Goal: Find specific page/section: Find specific page/section

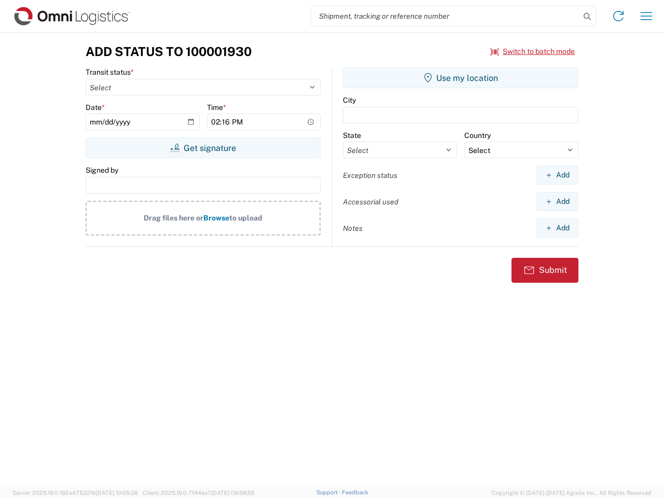
click at [445, 16] on input "search" at bounding box center [445, 16] width 269 height 20
click at [587, 17] on icon at bounding box center [587, 16] width 15 height 15
click at [618, 16] on icon at bounding box center [618, 16] width 17 height 17
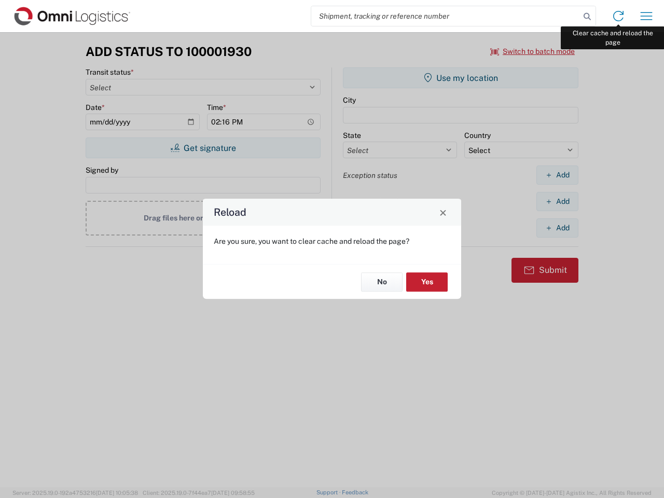
click at [646, 16] on div "Reload Are you sure, you want to clear cache and reload the page? No Yes" at bounding box center [332, 249] width 664 height 498
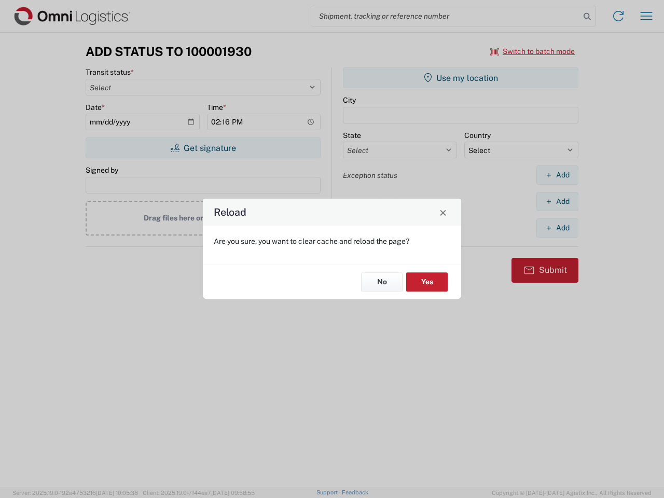
click at [533, 51] on div "Reload Are you sure, you want to clear cache and reload the page? No Yes" at bounding box center [332, 249] width 664 height 498
click at [203, 148] on div "Reload Are you sure, you want to clear cache and reload the page? No Yes" at bounding box center [332, 249] width 664 height 498
click at [460, 78] on div "Reload Are you sure, you want to clear cache and reload the page? No Yes" at bounding box center [332, 249] width 664 height 498
click at [557, 175] on div "Reload Are you sure, you want to clear cache and reload the page? No Yes" at bounding box center [332, 249] width 664 height 498
click at [557, 201] on div "Reload Are you sure, you want to clear cache and reload the page? No Yes" at bounding box center [332, 249] width 664 height 498
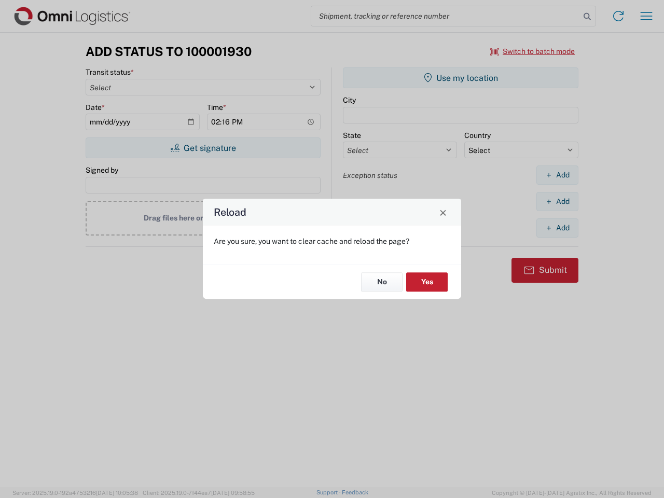
click at [557, 228] on div "Reload Are you sure, you want to clear cache and reload the page? No Yes" at bounding box center [332, 249] width 664 height 498
